Goal: Register for event/course

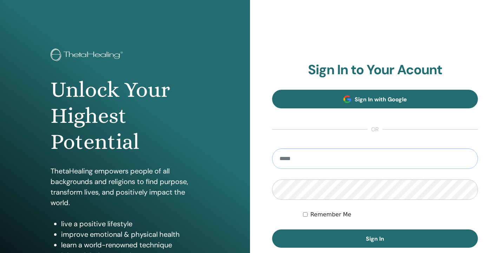
type input "**********"
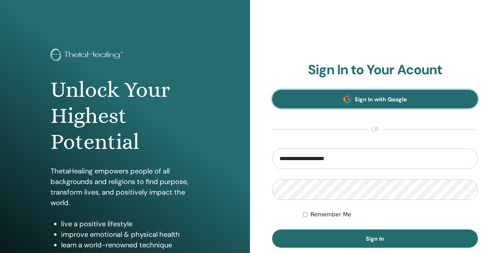
click at [334, 96] on link "Sign In with Google" at bounding box center [375, 99] width 206 height 19
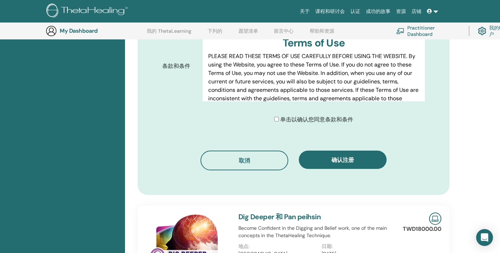
scroll to position [382, 0]
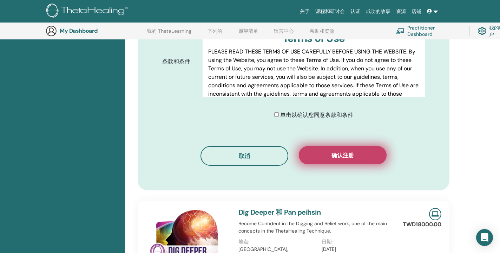
click at [323, 146] on button "确认注册" at bounding box center [343, 155] width 88 height 18
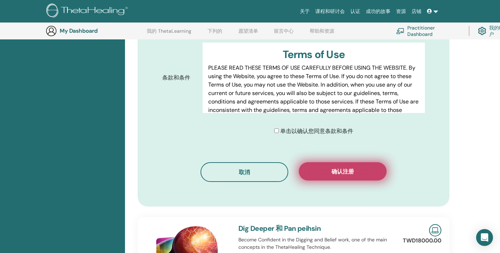
click at [325, 162] on button "确认注册" at bounding box center [343, 171] width 88 height 18
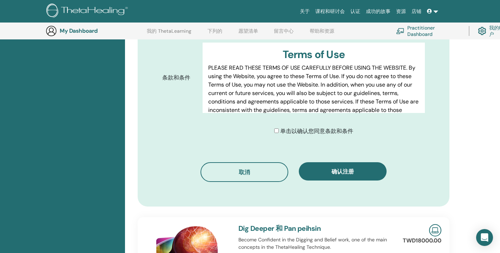
click at [453, 190] on div "确认您的注册 You are registering for Dig Deeper 和 Pan peihsin on August 18, 2025 in T…" at bounding box center [293, 32] width 329 height 645
click at [408, 162] on div "取消 确认注册" at bounding box center [293, 172] width 263 height 20
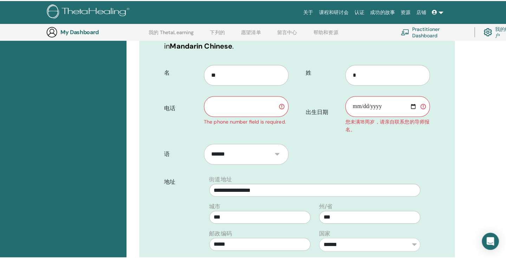
scroll to position [143, 0]
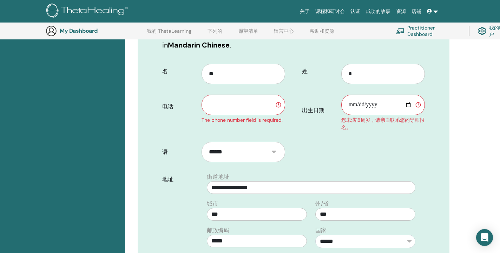
click at [250, 95] on input "text" at bounding box center [244, 105] width 84 height 20
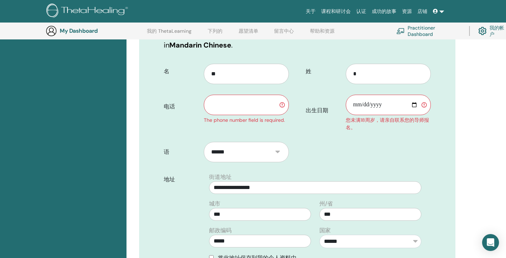
paste input "**********"
type input "**********"
click at [403, 96] on input "出生日期" at bounding box center [388, 105] width 85 height 20
click at [423, 95] on input "出生日期" at bounding box center [388, 105] width 85 height 20
click at [414, 95] on input "出生日期" at bounding box center [388, 105] width 85 height 20
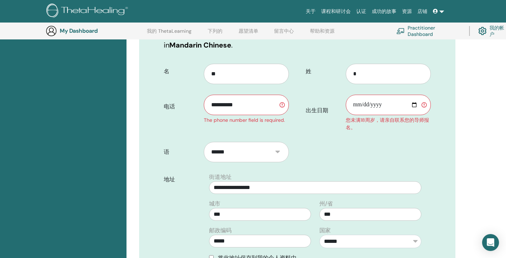
click at [365, 97] on input "**********" at bounding box center [388, 105] width 85 height 20
type input "**********"
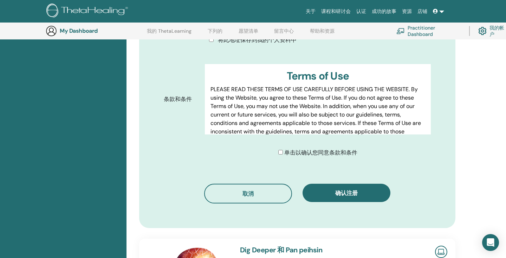
scroll to position [368, 0]
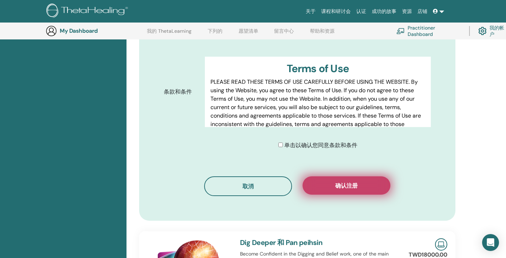
click at [346, 176] on button "确认注册" at bounding box center [347, 185] width 88 height 18
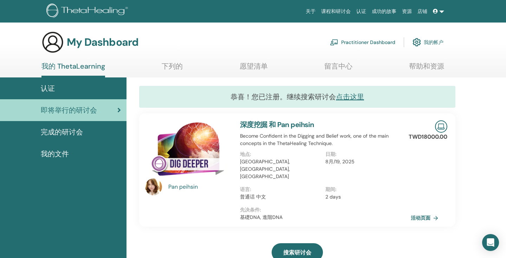
click at [427, 44] on link "我的帐户" at bounding box center [428, 41] width 31 height 15
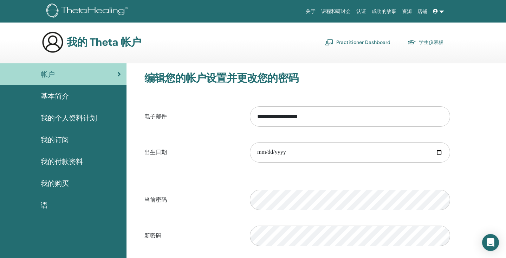
click at [97, 12] on img at bounding box center [88, 12] width 84 height 16
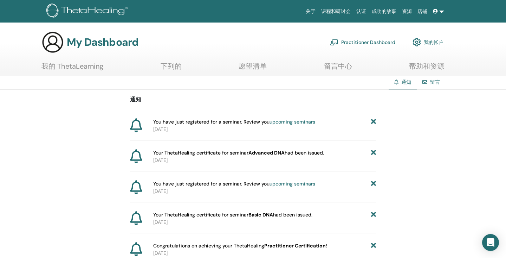
click at [182, 70] on ul "我的 ThetaLearning 下列的 愿望清单 留言中心 帮助和资源" at bounding box center [242, 69] width 403 height 14
click at [176, 67] on link "下列的" at bounding box center [171, 69] width 21 height 14
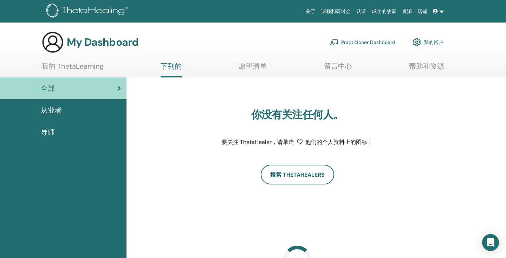
click at [258, 62] on link "愿望清单" at bounding box center [253, 69] width 28 height 14
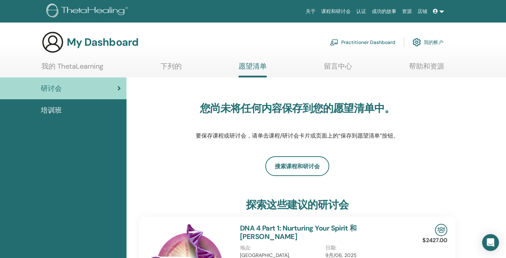
click at [345, 67] on link "留言中心" at bounding box center [338, 69] width 28 height 14
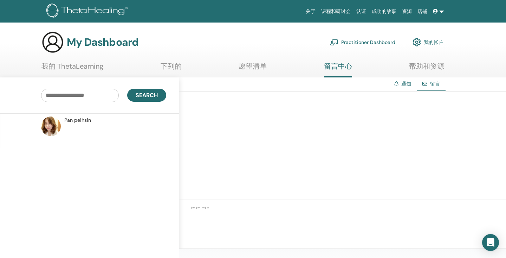
click at [76, 65] on link "我的 ThetaLearning" at bounding box center [72, 69] width 62 height 14
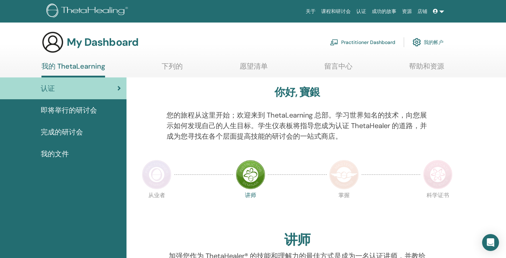
click at [251, 130] on p "您的旅程从这里开始；欢迎来到 ThetaLearning 总部。学习世界知名的技术，向您展示如何发现自己的人生目标。学生仪表板将指导您成为认证 ThetaHe…" at bounding box center [298, 126] width 262 height 32
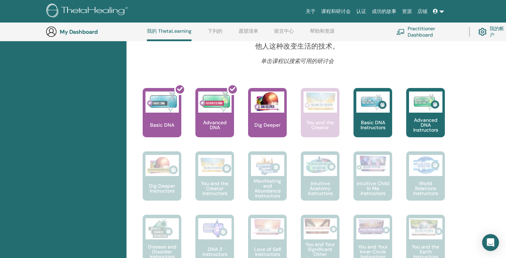
scroll to position [272, 0]
